Goal: Task Accomplishment & Management: Use online tool/utility

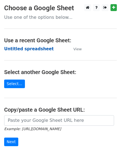
click at [42, 50] on strong "Untitled spreadsheet" at bounding box center [29, 48] width 50 height 5
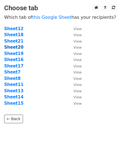
click at [19, 47] on strong "Sheet20" at bounding box center [13, 47] width 19 height 5
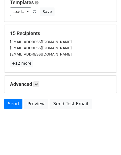
scroll to position [60, 0]
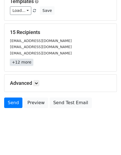
click at [25, 64] on link "+12 more" at bounding box center [21, 62] width 23 height 7
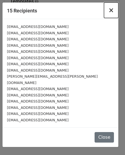
click at [111, 10] on span "×" at bounding box center [111, 10] width 6 height 8
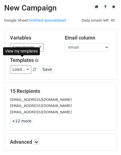
scroll to position [0, 0]
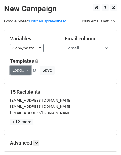
click at [27, 69] on link "Load..." at bounding box center [20, 70] width 21 height 9
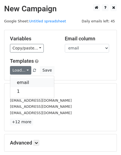
click at [25, 82] on link "email" at bounding box center [32, 82] width 44 height 9
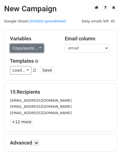
click at [25, 48] on link "Copy/paste..." at bounding box center [27, 48] width 34 height 9
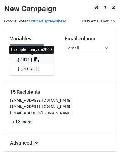
click at [21, 60] on link "{{ID}}" at bounding box center [32, 60] width 44 height 9
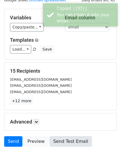
scroll to position [60, 0]
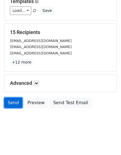
click at [14, 104] on link "Send" at bounding box center [13, 103] width 18 height 11
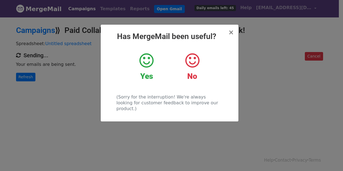
click at [234, 34] on div "× Has MergeMail been useful? Yes No (Sorry for the interruption! We're always l…" at bounding box center [170, 73] width 138 height 97
drag, startPoint x: 232, startPoint y: 34, endPoint x: 308, endPoint y: 44, distance: 77.3
click at [232, 34] on span "×" at bounding box center [231, 32] width 6 height 8
